Goal: Information Seeking & Learning: Learn about a topic

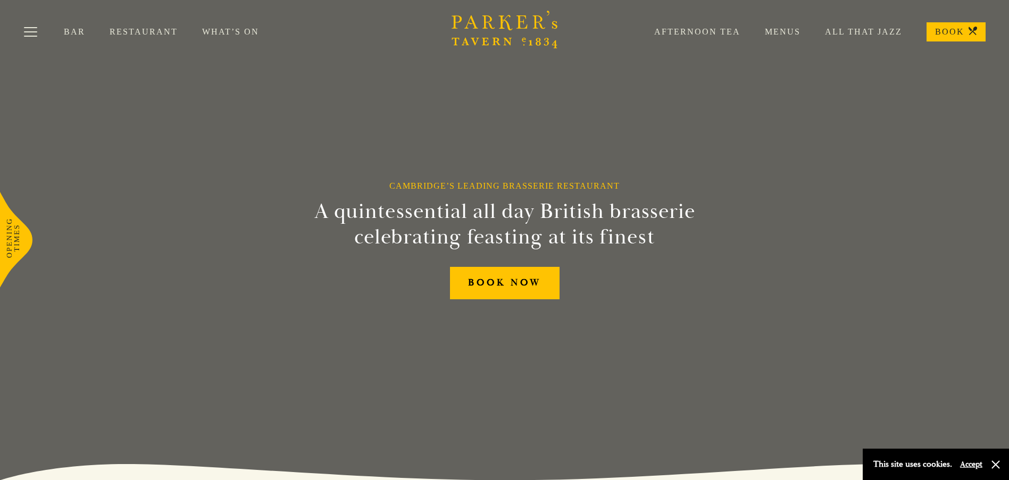
click at [153, 32] on link "Restaurant" at bounding box center [156, 32] width 93 height 11
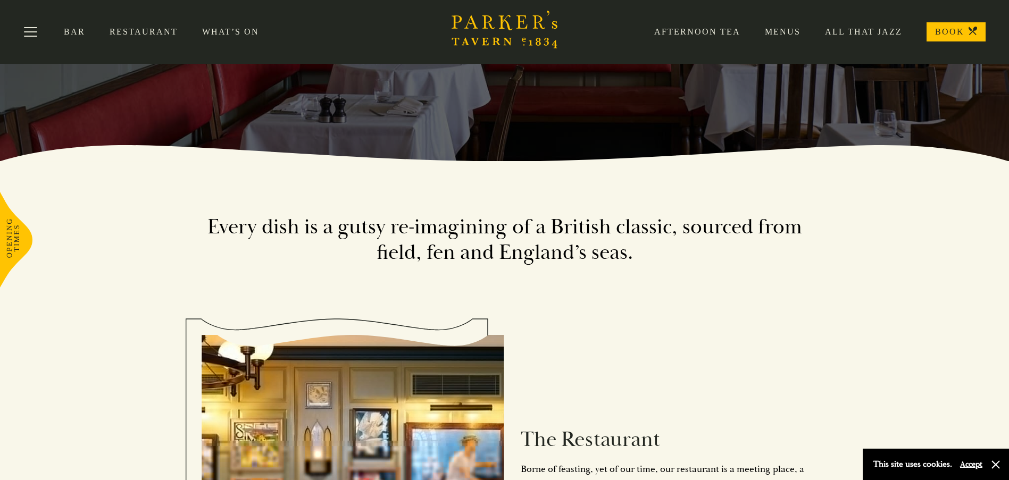
scroll to position [266, 0]
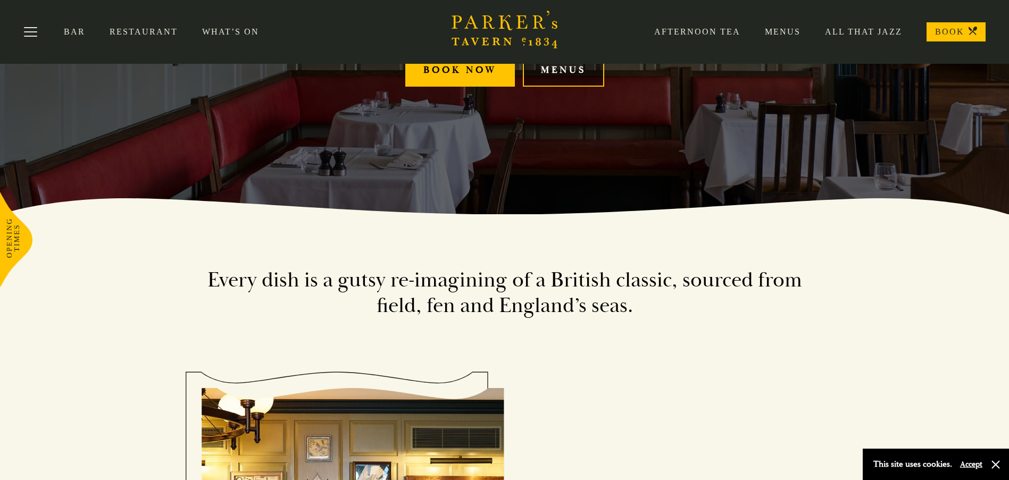
click at [583, 69] on link "Menus" at bounding box center [563, 70] width 81 height 32
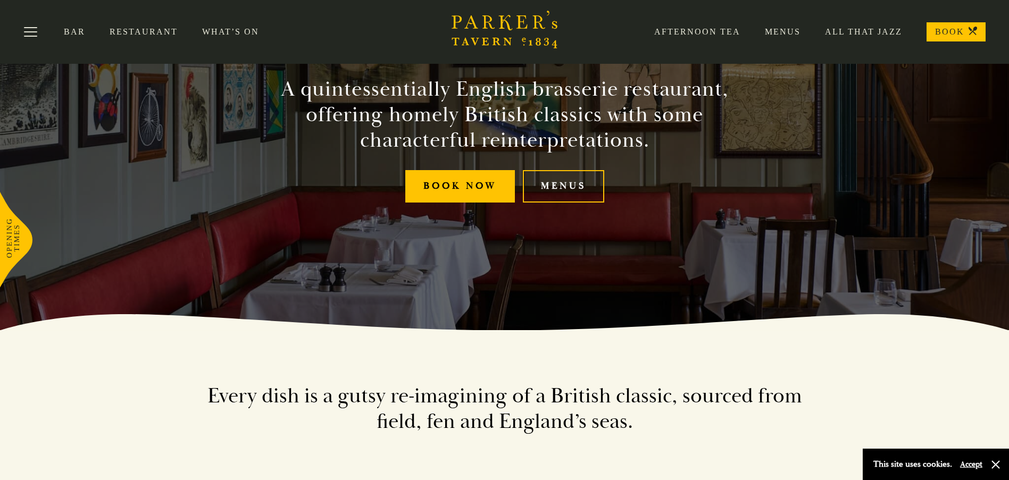
scroll to position [0, 0]
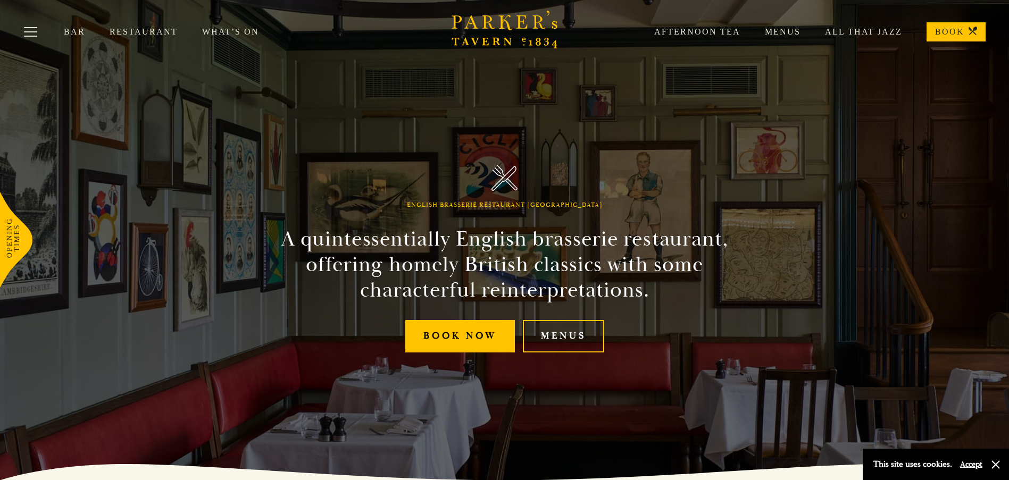
click at [786, 30] on link "Menus" at bounding box center [770, 32] width 60 height 11
click at [37, 33] on button "Toggle navigation" at bounding box center [30, 33] width 45 height 45
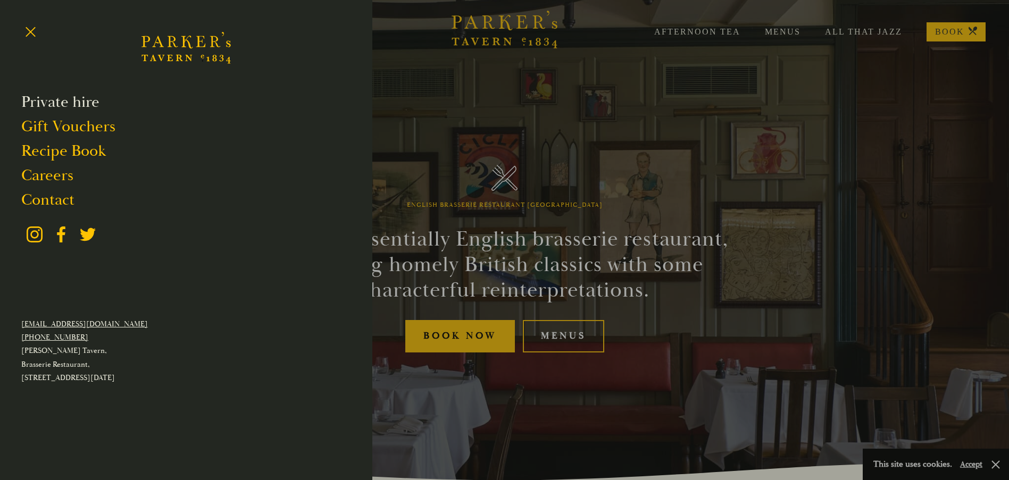
click at [73, 107] on link "Private hire" at bounding box center [60, 102] width 78 height 20
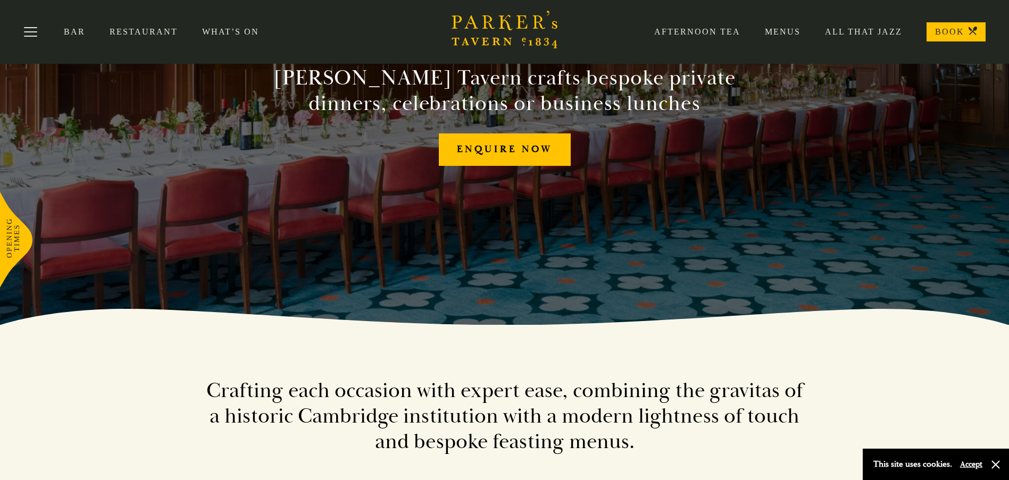
scroll to position [53, 0]
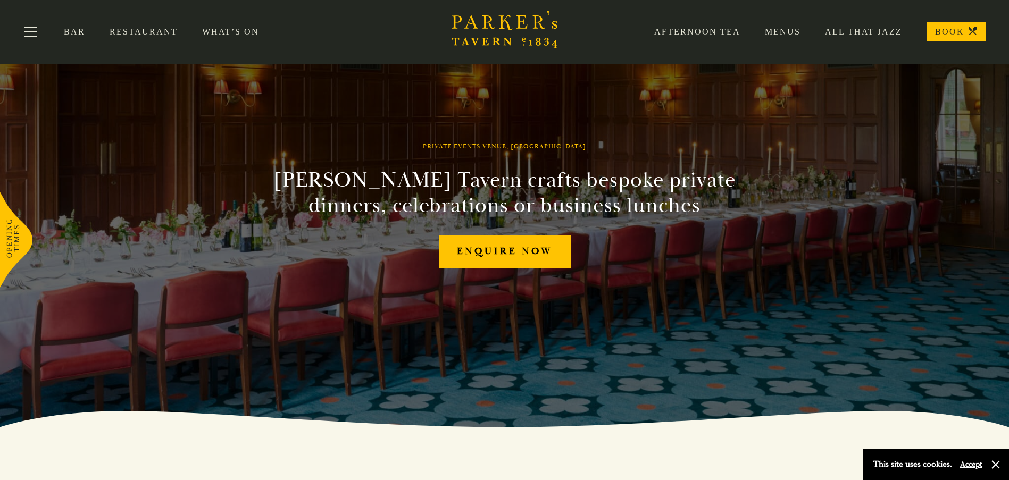
click at [162, 35] on link "Restaurant" at bounding box center [156, 32] width 93 height 11
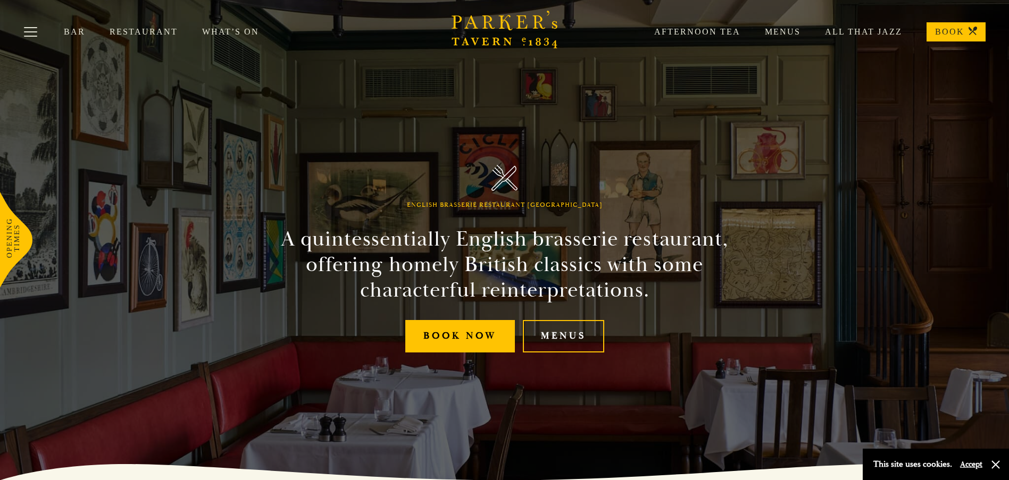
click at [215, 34] on link "What’s On" at bounding box center [242, 32] width 81 height 11
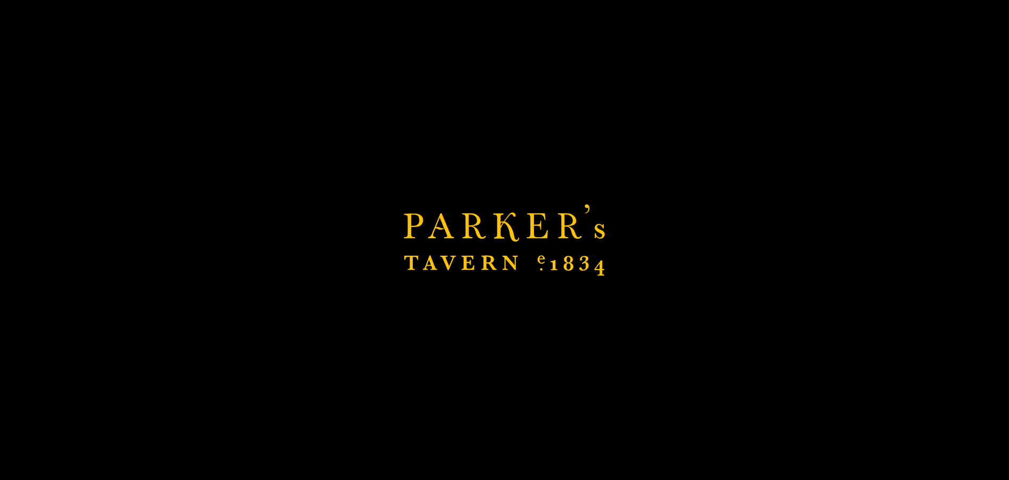
scroll to position [266, 0]
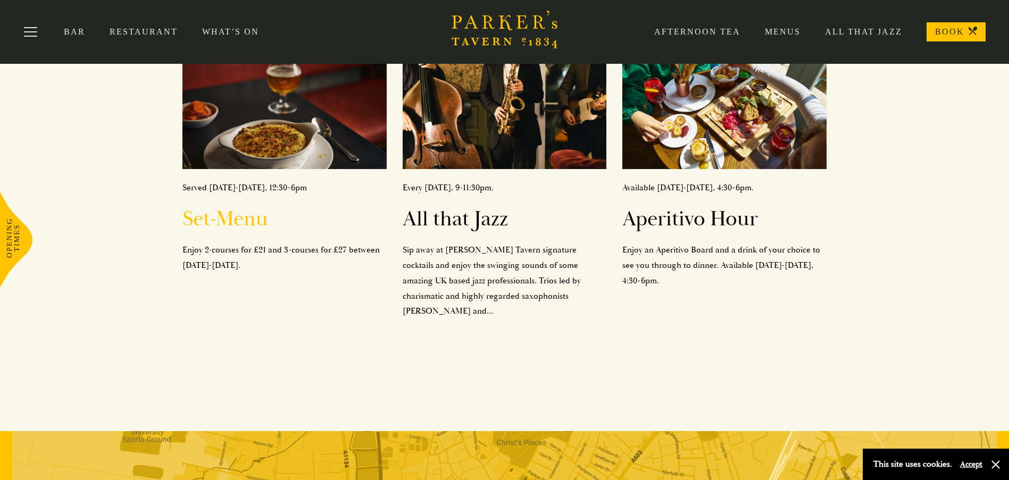
scroll to position [426, 0]
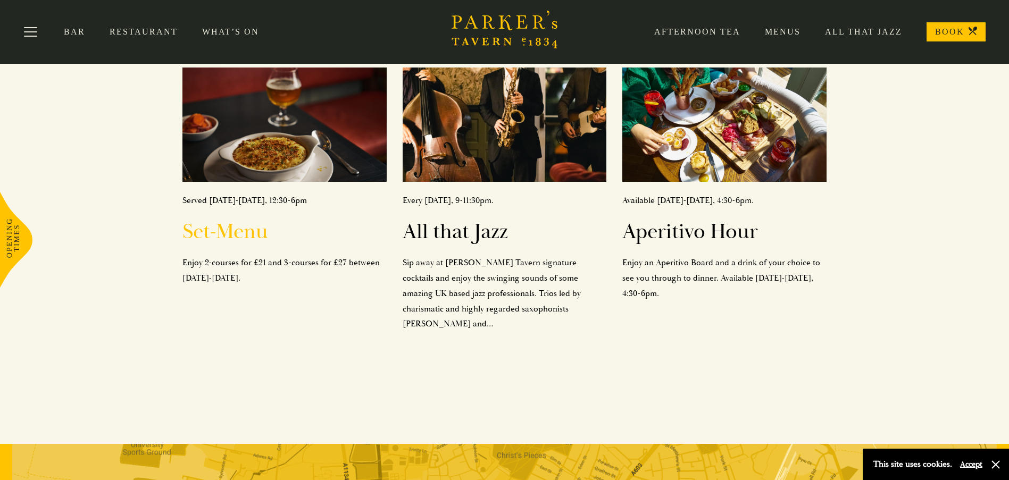
click at [248, 219] on h2 "Set-Menu" at bounding box center [284, 232] width 204 height 26
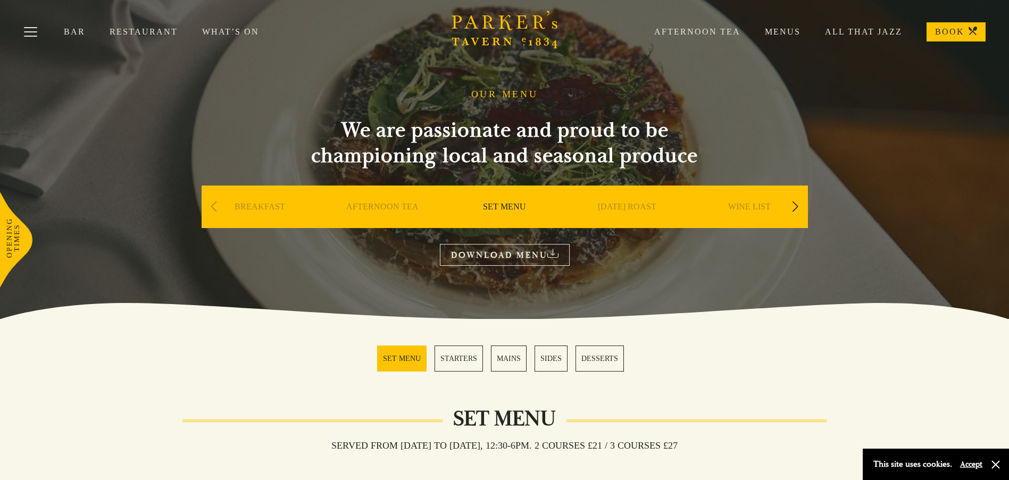
click at [795, 204] on div "Next slide" at bounding box center [795, 206] width 14 height 23
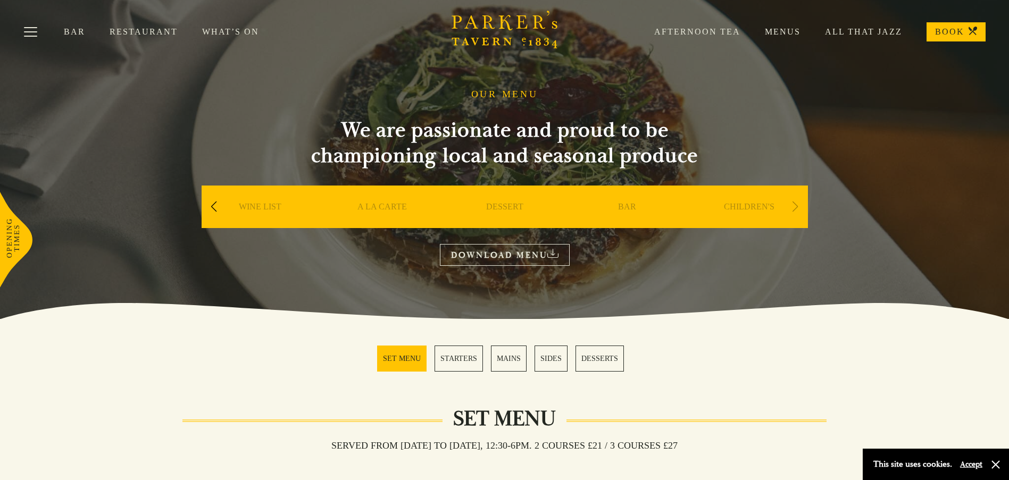
click at [214, 206] on div "Previous slide" at bounding box center [214, 206] width 14 height 23
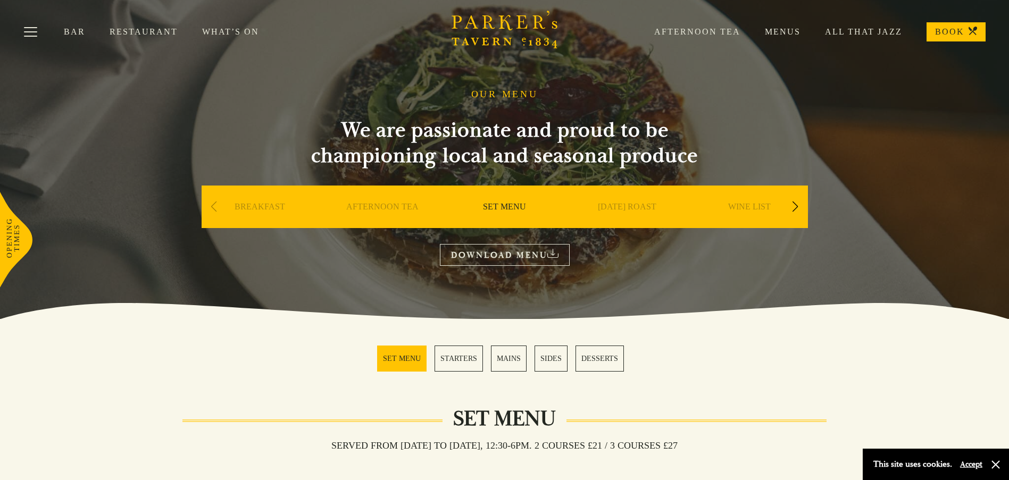
click at [214, 206] on div "Previous slide" at bounding box center [214, 206] width 14 height 23
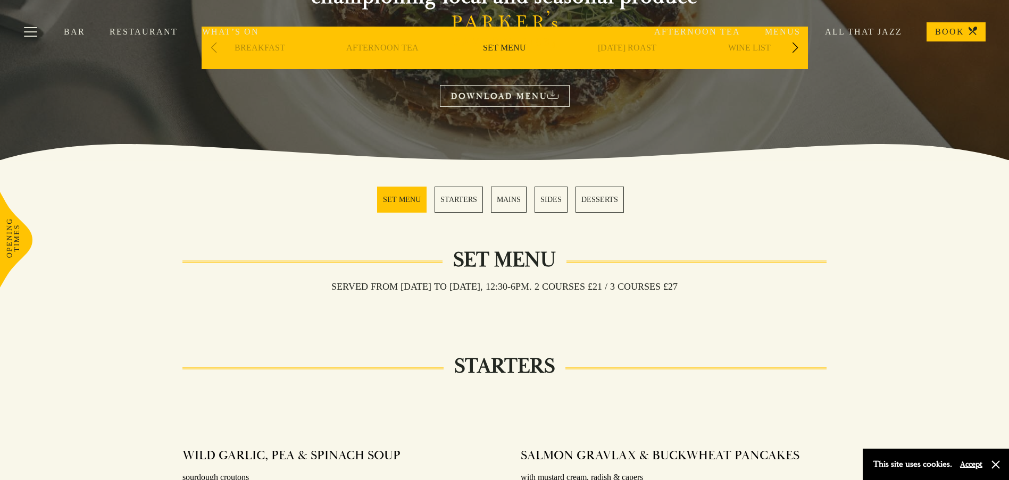
scroll to position [160, 0]
